Goal: Use online tool/utility: Utilize a website feature to perform a specific function

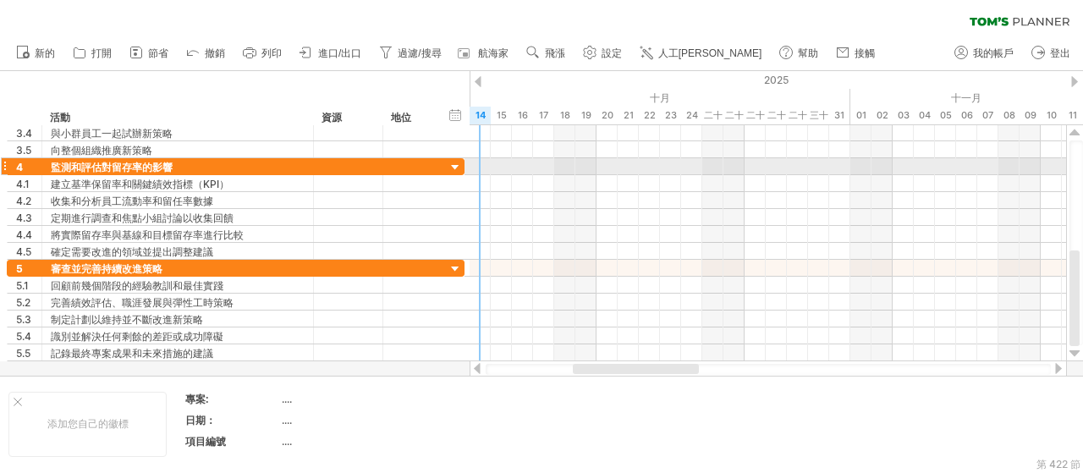
click at [454, 166] on div at bounding box center [456, 168] width 16 height 16
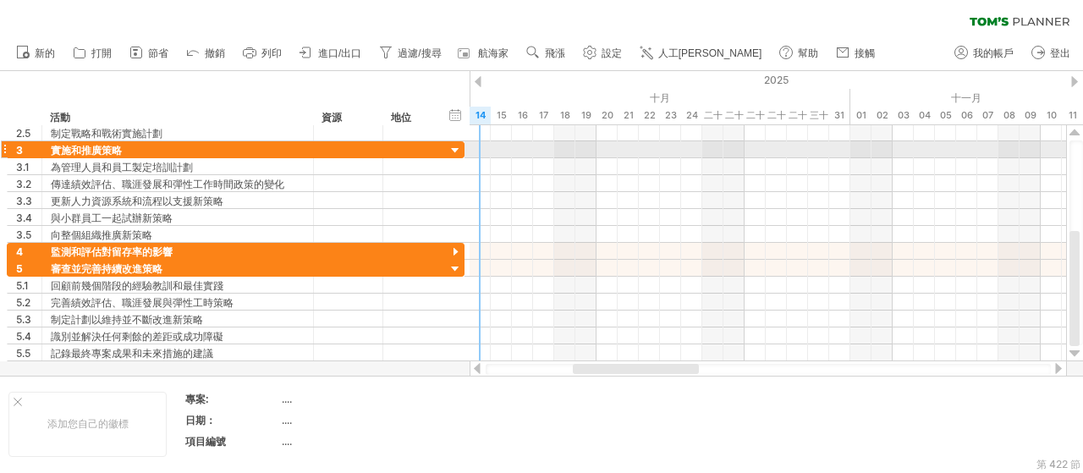
click at [454, 149] on div at bounding box center [456, 151] width 16 height 16
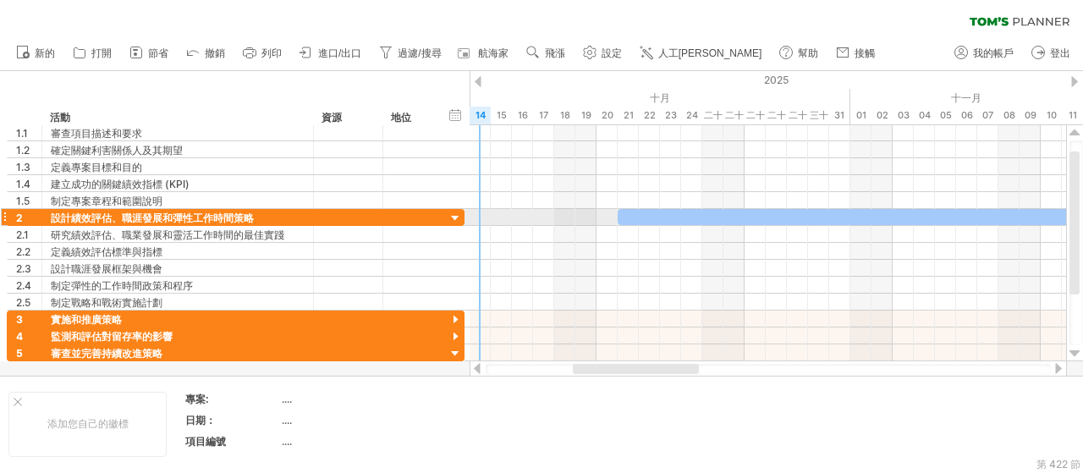
click at [462, 221] on div at bounding box center [456, 219] width 16 height 16
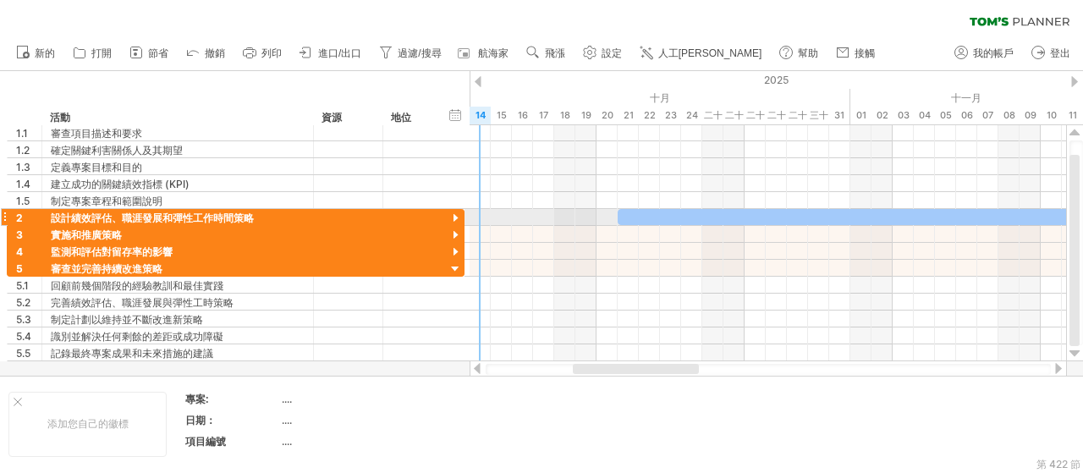
click at [462, 221] on div at bounding box center [456, 219] width 16 height 16
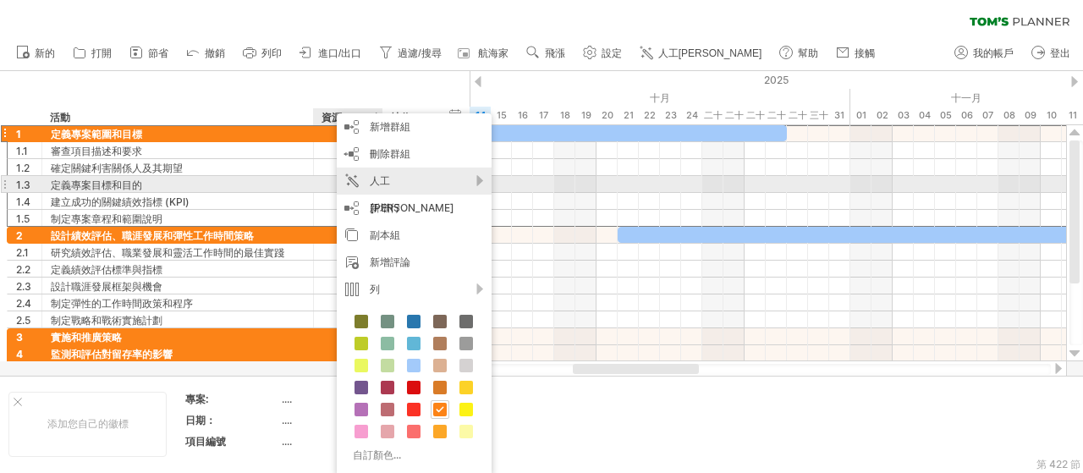
click at [461, 183] on div "人工[PERSON_NAME]" at bounding box center [414, 195] width 155 height 54
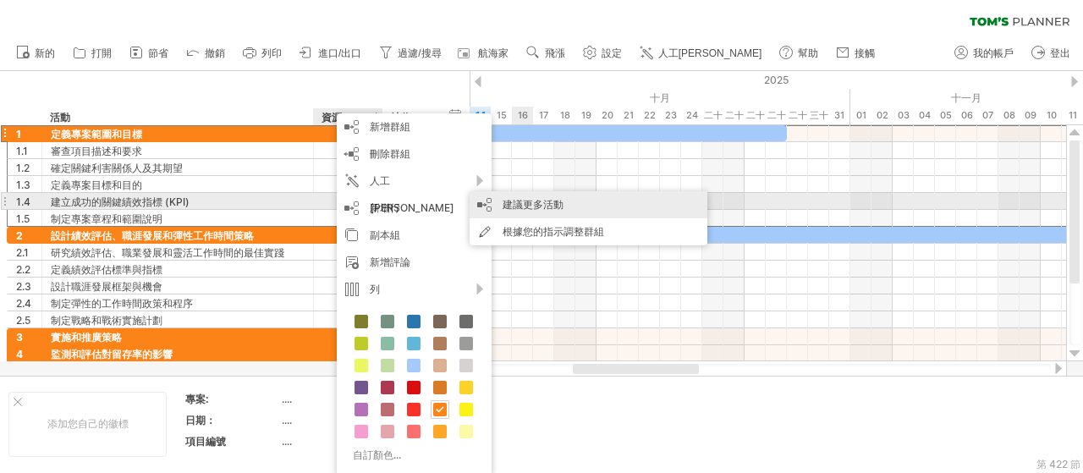
click at [519, 206] on font "建議更多活動" at bounding box center [533, 204] width 61 height 13
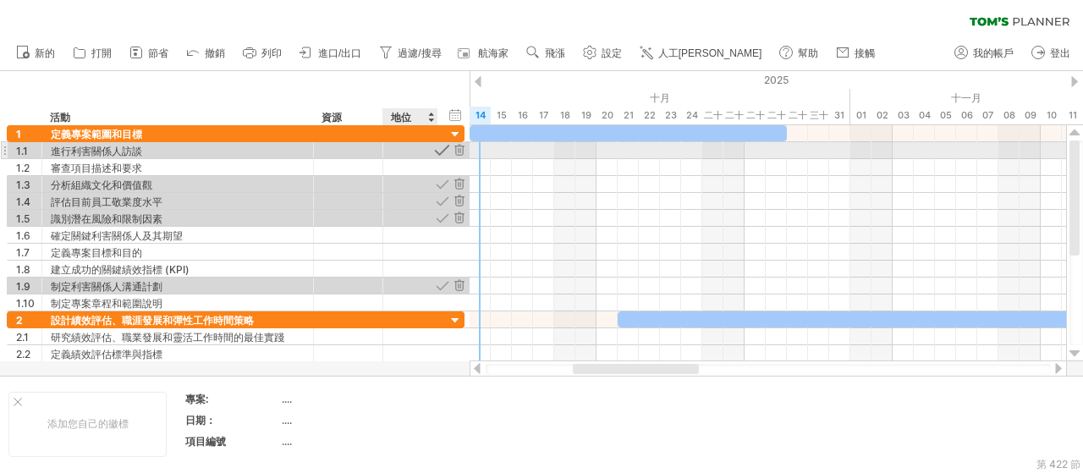
click at [443, 151] on div at bounding box center [442, 150] width 16 height 16
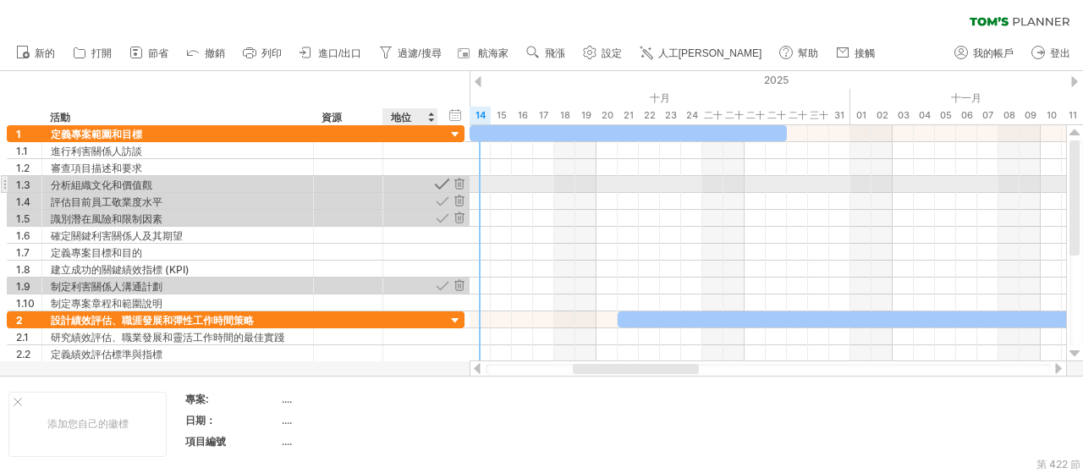
click at [445, 184] on div at bounding box center [442, 184] width 16 height 16
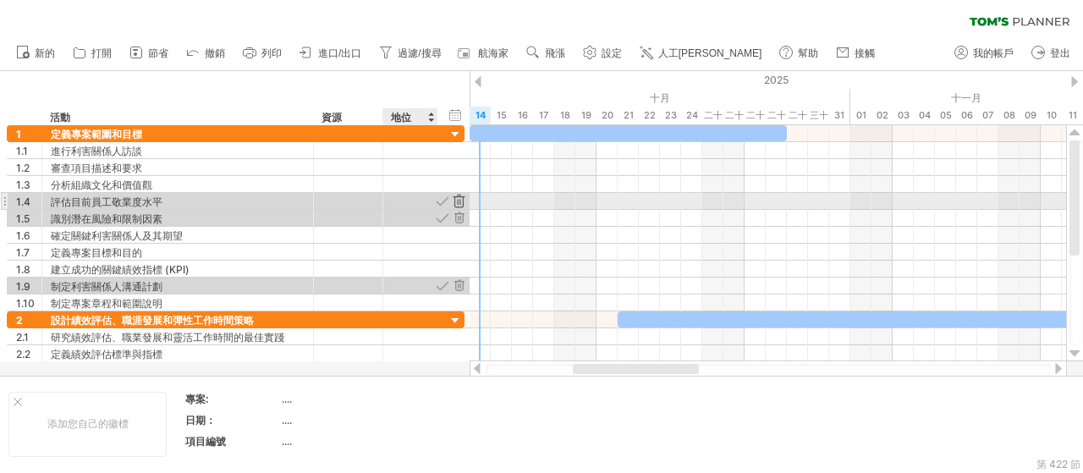
click at [459, 198] on div at bounding box center [459, 201] width 16 height 16
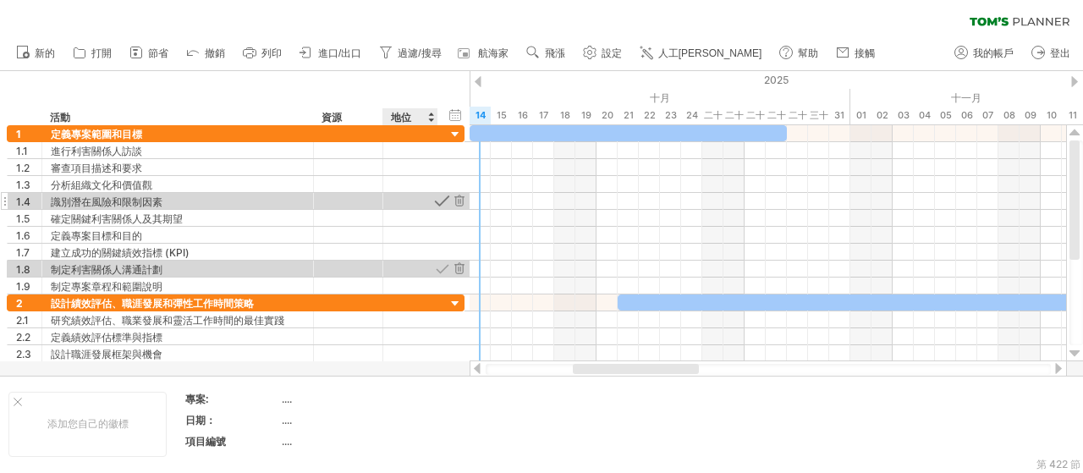
click at [443, 201] on div at bounding box center [442, 201] width 16 height 16
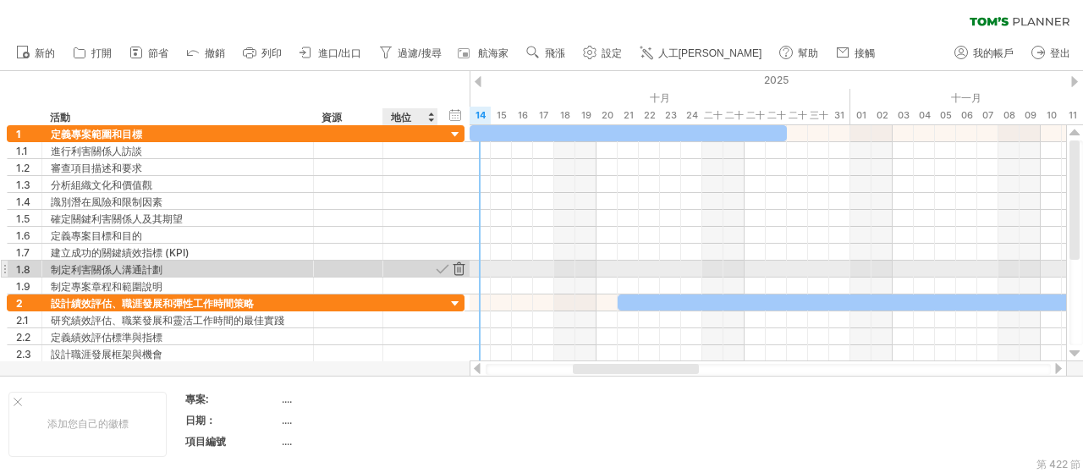
click at [462, 267] on div at bounding box center [459, 269] width 16 height 16
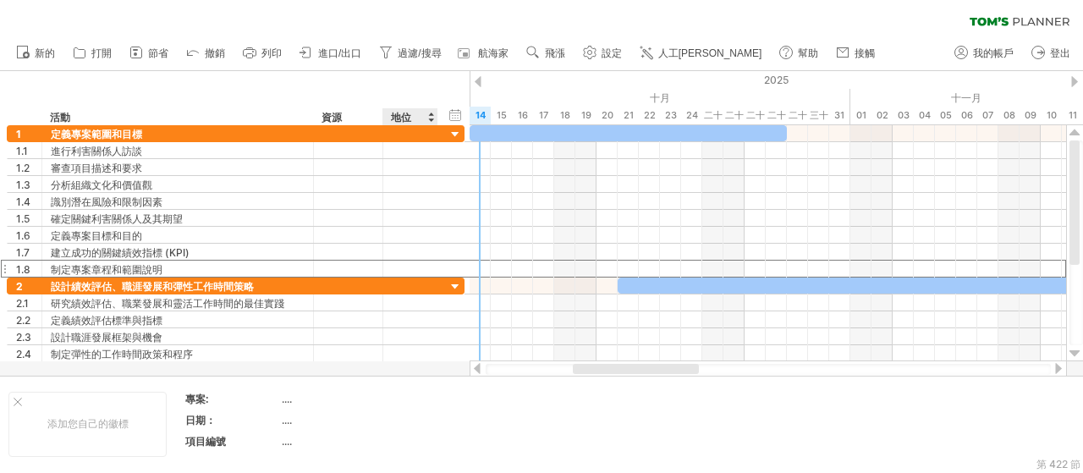
click at [442, 265] on div "**********" at bounding box center [236, 269] width 458 height 18
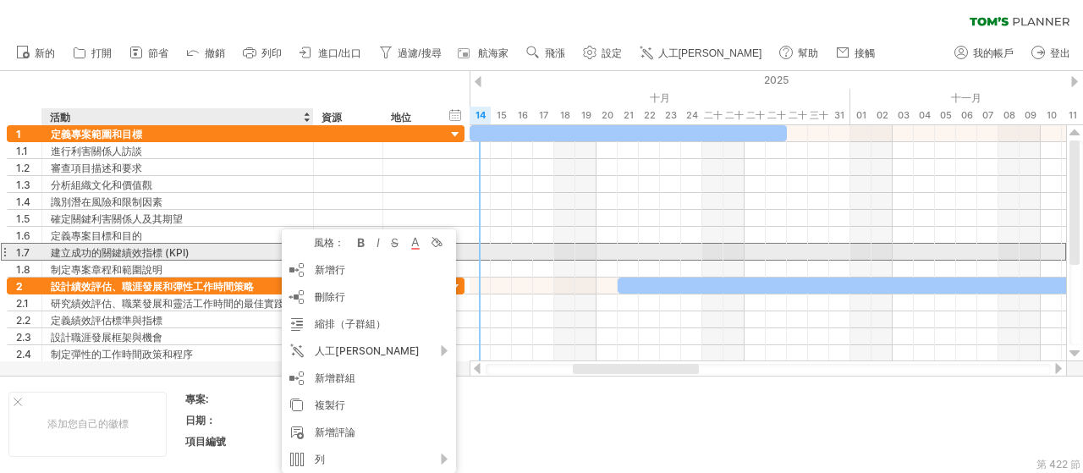
click at [236, 248] on div "建立成功的關鍵績效指標 (KPI)" at bounding box center [178, 252] width 254 height 16
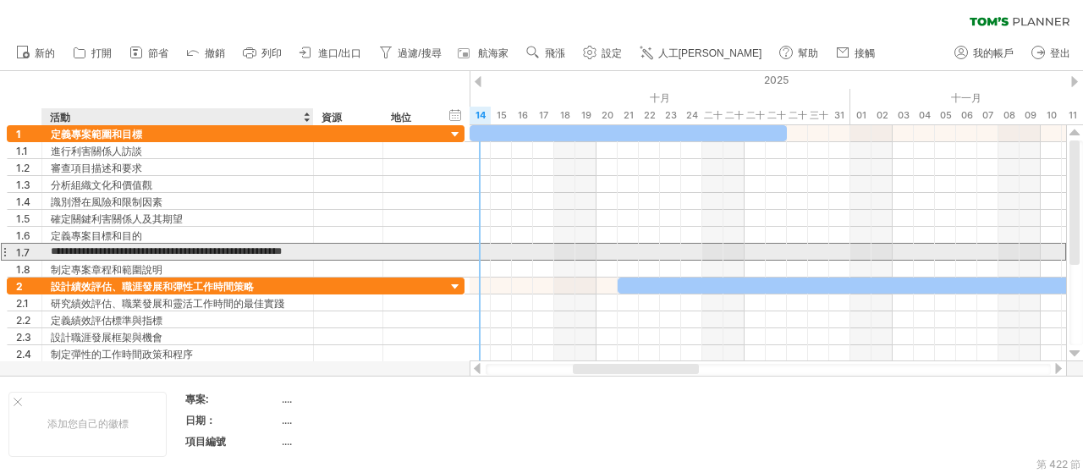
click at [236, 249] on input "**********" at bounding box center [178, 252] width 254 height 16
click at [304, 250] on div "**********" at bounding box center [178, 252] width 272 height 16
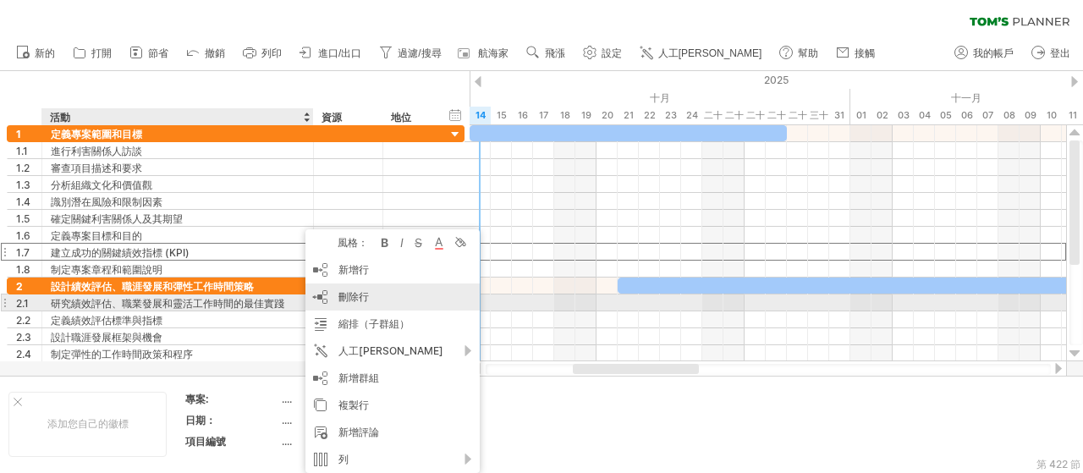
click at [332, 301] on div "刪除行 刪除選取的行" at bounding box center [392, 296] width 174 height 27
